Goal: Task Accomplishment & Management: Manage account settings

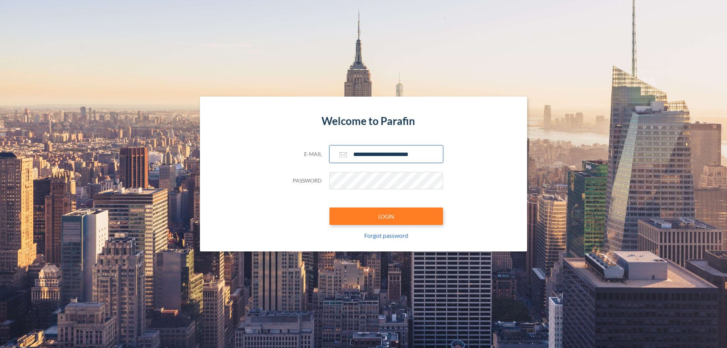
type input "**********"
click at [386, 216] on button "LOGIN" at bounding box center [386, 215] width 114 height 17
